Goal: Transaction & Acquisition: Purchase product/service

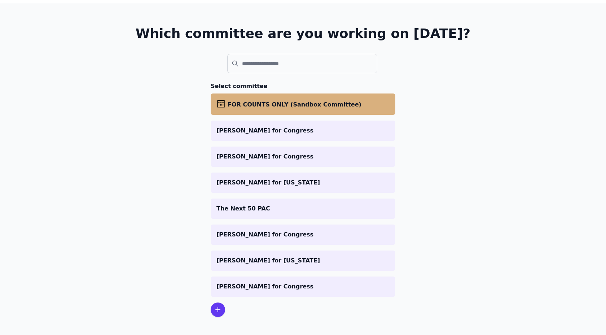
scroll to position [36, 0]
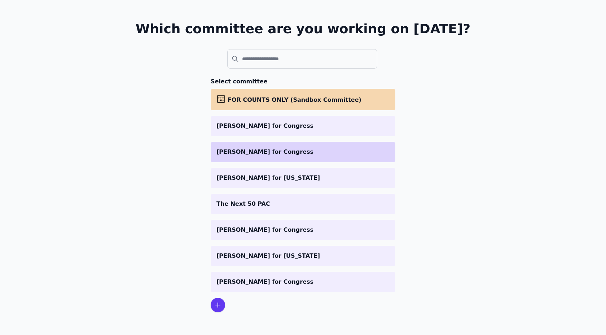
click at [269, 147] on li "[PERSON_NAME] for Congress" at bounding box center [303, 152] width 185 height 20
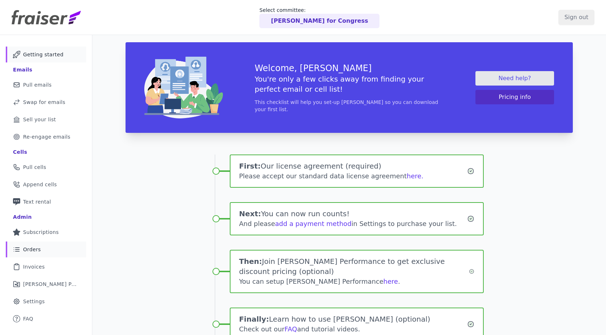
click at [32, 252] on span "Orders" at bounding box center [32, 249] width 18 height 7
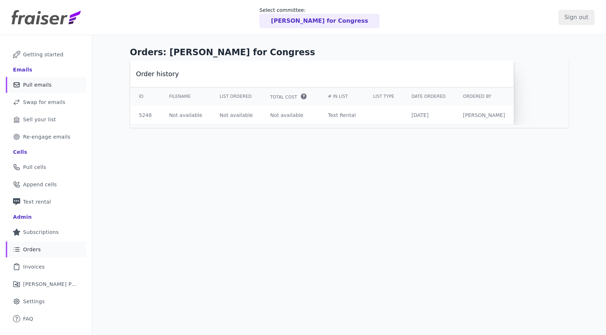
click at [37, 82] on span "Pull emails" at bounding box center [37, 84] width 29 height 7
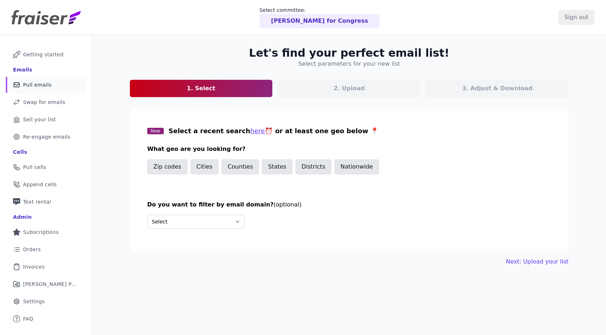
click at [43, 89] on link "Mail Icon Outline of a mail envelope Pull emails" at bounding box center [46, 85] width 80 height 16
click at [298, 169] on button "Districts" at bounding box center [314, 166] width 36 height 15
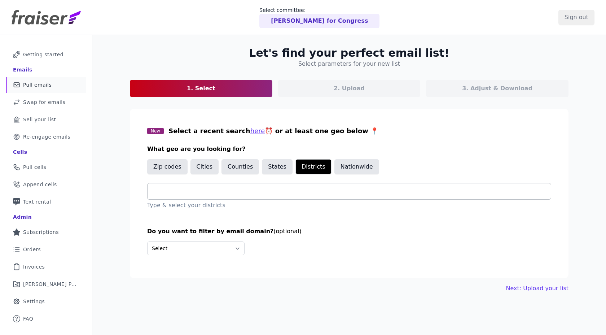
click at [262, 192] on input "text" at bounding box center [352, 191] width 398 height 9
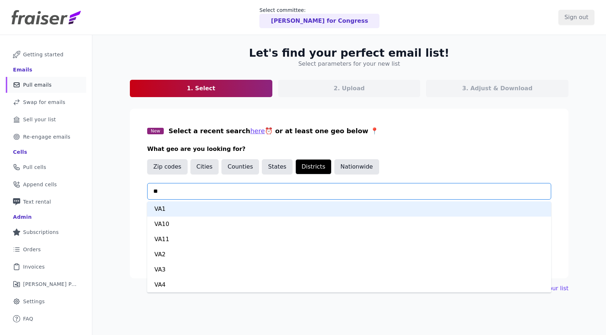
type input "***"
click at [231, 206] on div "VA2" at bounding box center [349, 208] width 404 height 15
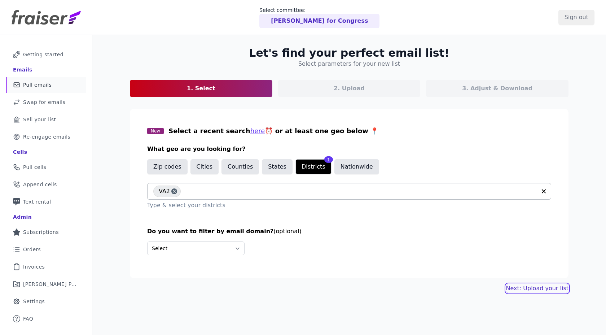
click at [541, 290] on link "Next: Upload your list" at bounding box center [537, 288] width 62 height 9
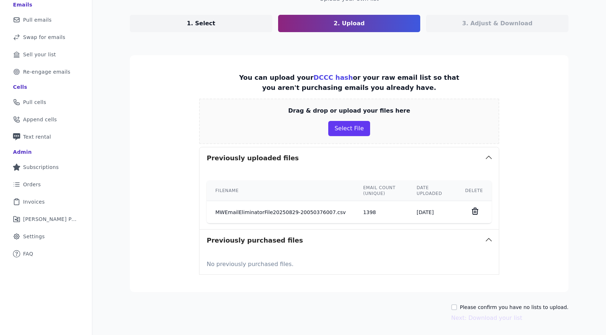
scroll to position [73, 0]
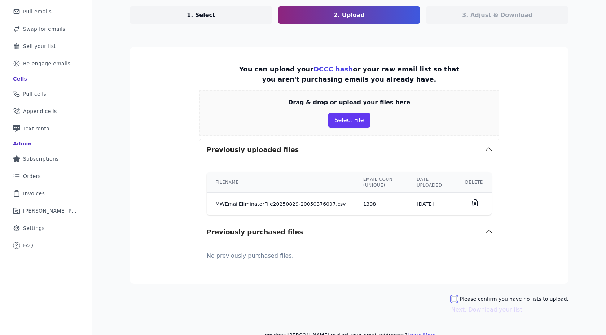
click at [457, 300] on input "Please confirm you have no lists to upload." at bounding box center [454, 299] width 6 height 6
checkbox input "true"
click at [477, 202] on icon at bounding box center [475, 202] width 9 height 9
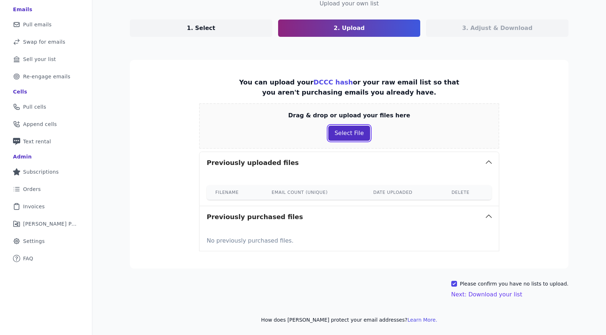
click at [346, 128] on button "Select File" at bounding box center [348, 133] width 41 height 15
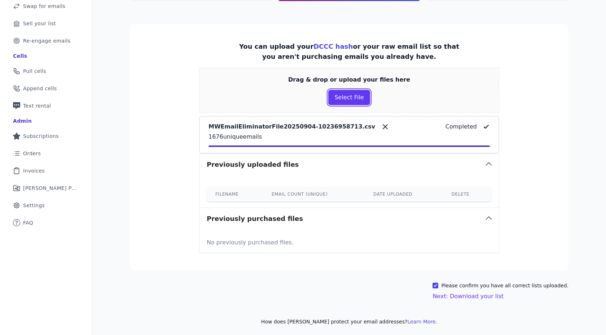
scroll to position [97, 0]
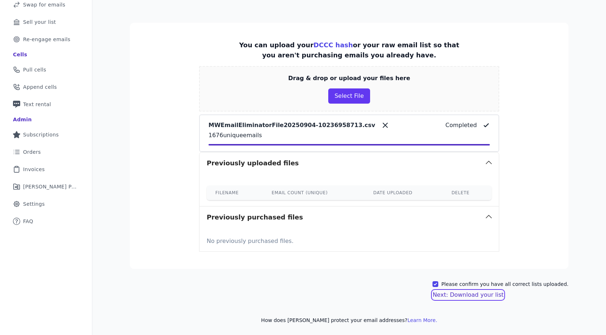
click at [482, 295] on button "Next: Download your list" at bounding box center [468, 294] width 71 height 9
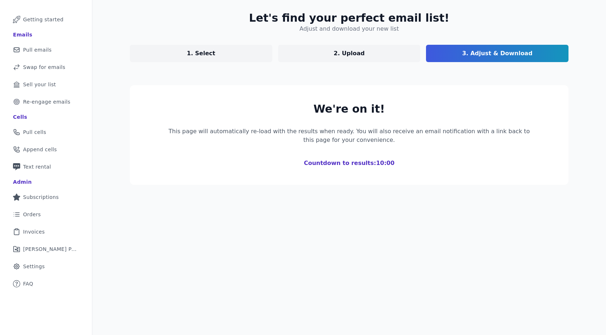
scroll to position [35, 0]
click at [204, 52] on p "1. Select" at bounding box center [201, 53] width 29 height 9
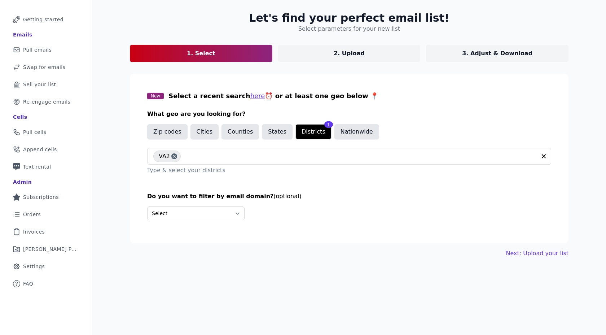
click at [465, 53] on link "3. Adjust & Download" at bounding box center [497, 53] width 143 height 17
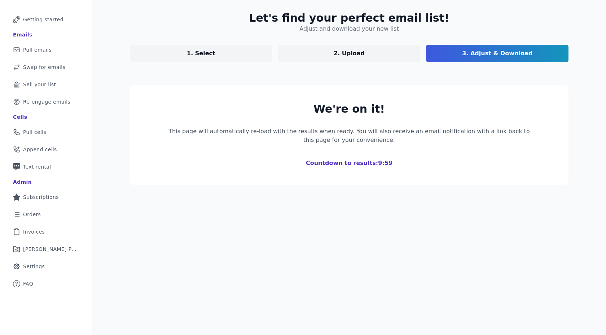
click at [250, 55] on link "1. Select" at bounding box center [201, 53] width 143 height 17
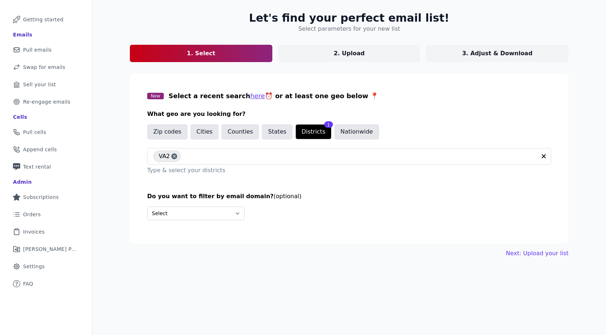
click at [500, 45] on link "3. Adjust & Download" at bounding box center [497, 53] width 143 height 17
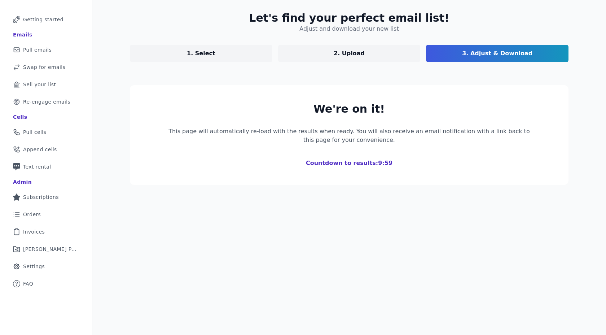
click at [251, 52] on link "1. Select" at bounding box center [201, 53] width 143 height 17
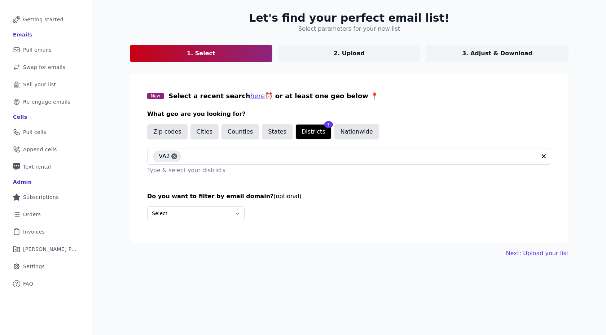
click at [462, 56] on link "3. Adjust & Download" at bounding box center [497, 53] width 143 height 17
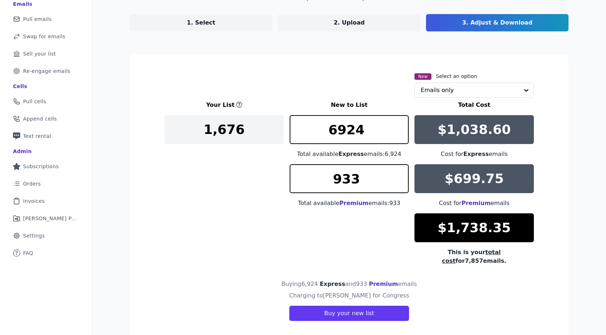
scroll to position [65, 0]
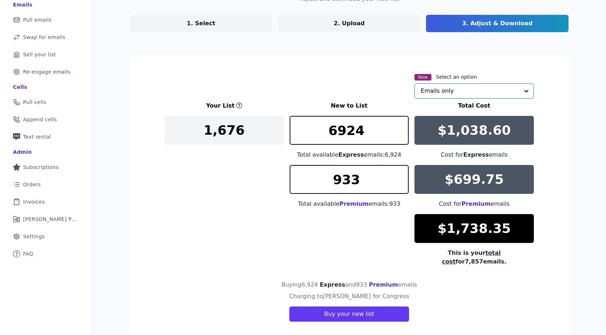
click at [445, 94] on input "text" at bounding box center [470, 91] width 99 height 14
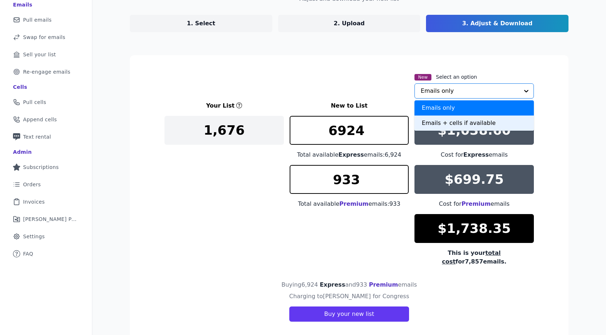
click at [439, 122] on div "Emails + cells if available" at bounding box center [474, 122] width 119 height 15
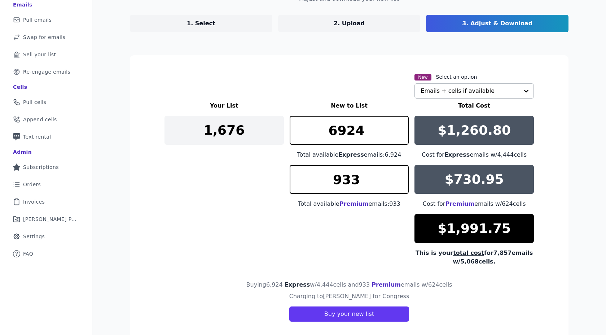
click at [332, 253] on div "Your List New to List Total Cost 1,676 6924 Total available Express emails: 6,9…" at bounding box center [350, 183] width 370 height 165
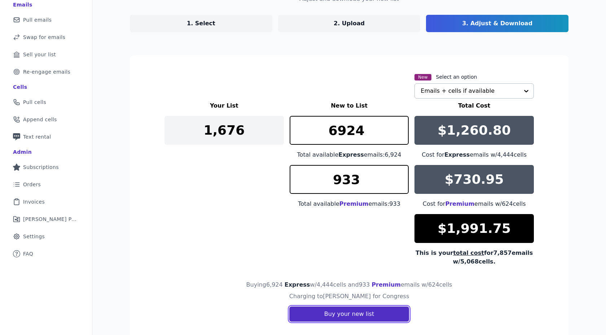
click at [329, 319] on button "Buy your new list" at bounding box center [349, 313] width 120 height 15
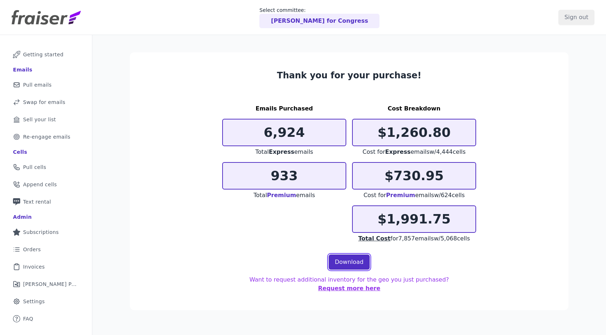
click at [335, 258] on link "Download" at bounding box center [349, 261] width 41 height 15
